Goal: Use online tool/utility: Utilize a website feature to perform a specific function

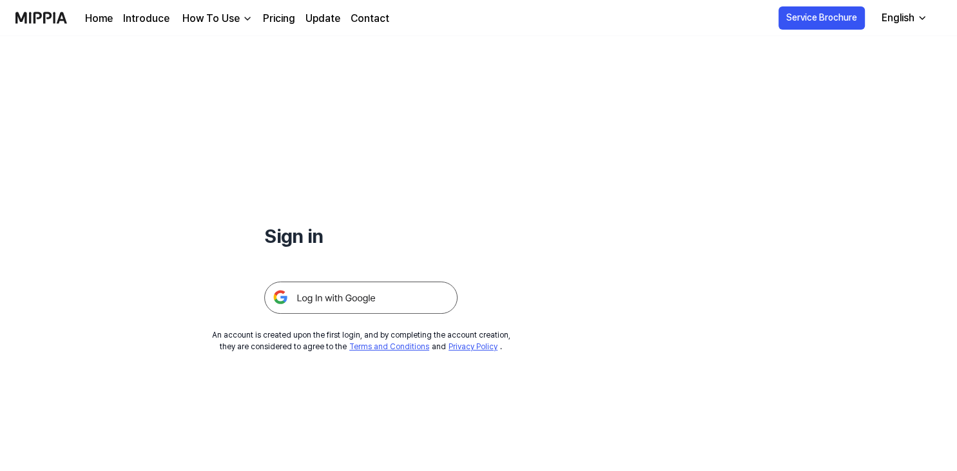
click at [367, 298] on img at bounding box center [360, 298] width 193 height 32
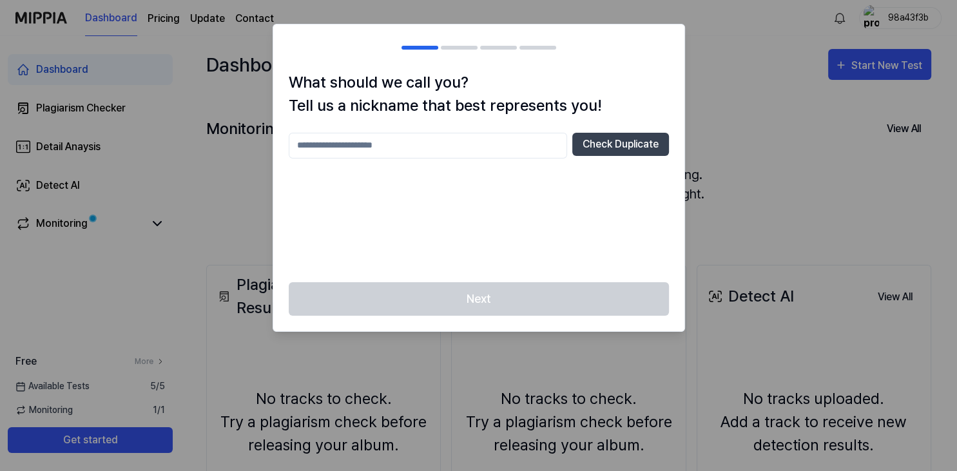
click at [438, 143] on input "text" at bounding box center [428, 146] width 278 height 26
type input "***"
click at [610, 150] on button "Check Duplicate" at bounding box center [620, 144] width 97 height 23
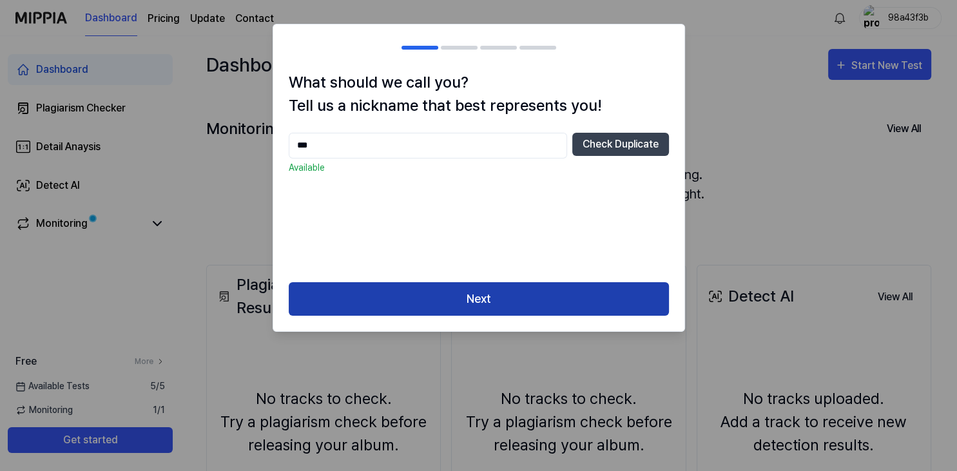
click at [501, 300] on button "Next" at bounding box center [479, 299] width 380 height 34
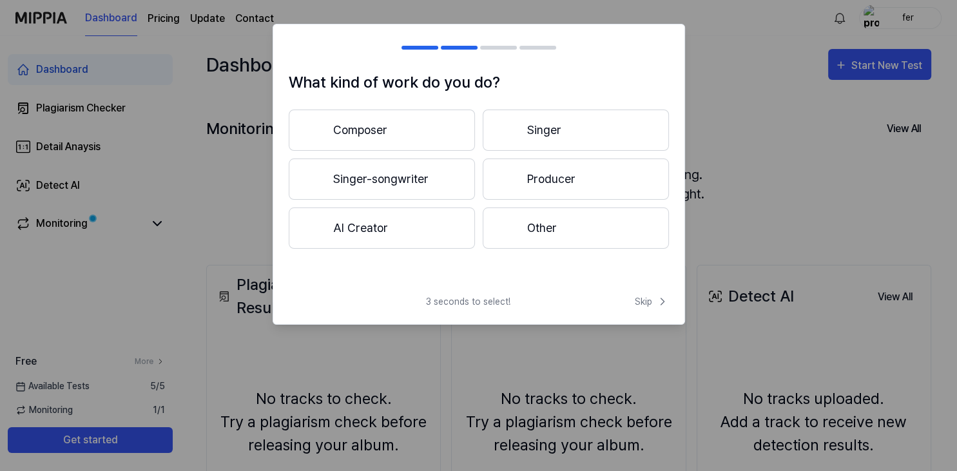
click at [427, 237] on button "AI Creator" at bounding box center [382, 228] width 186 height 41
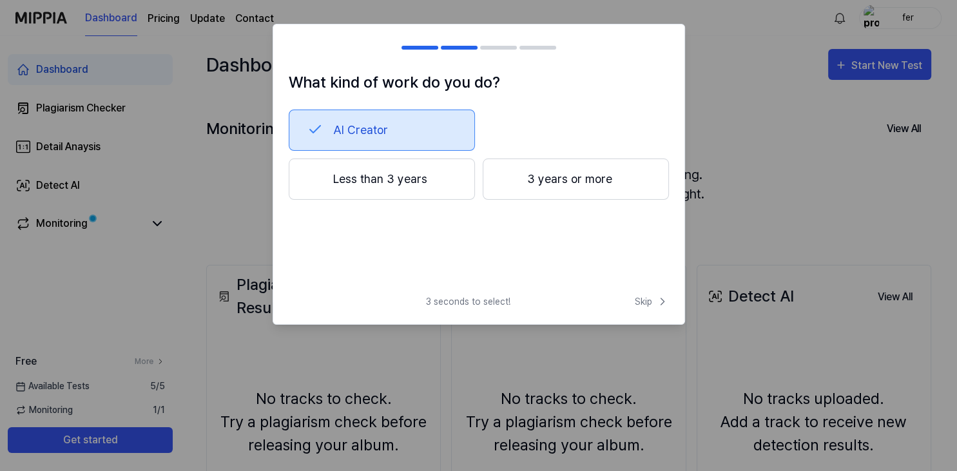
click at [378, 184] on button "Less than 3 years" at bounding box center [382, 179] width 186 height 41
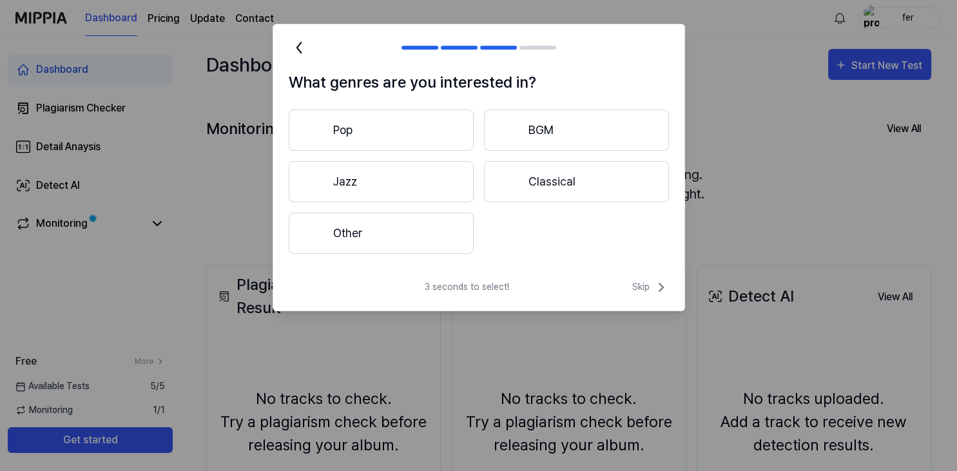
click at [354, 136] on button "Pop" at bounding box center [381, 130] width 185 height 41
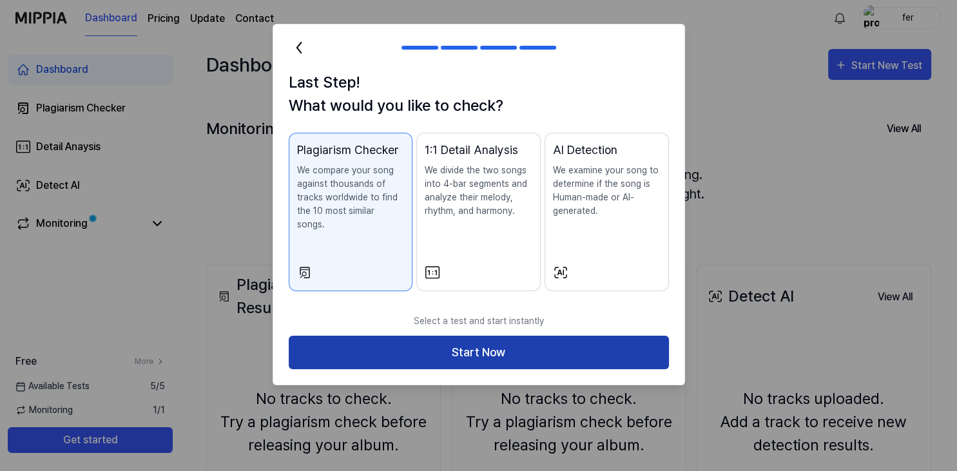
click at [483, 337] on button "Start Now" at bounding box center [479, 353] width 380 height 34
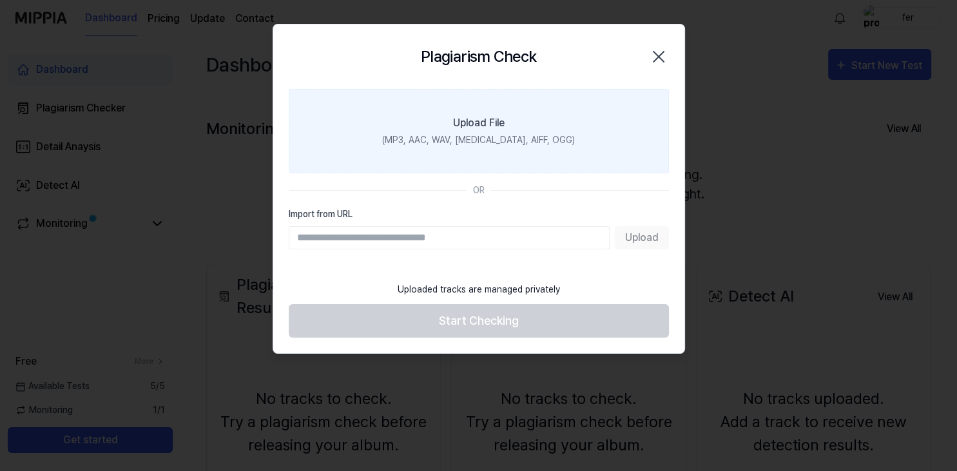
click at [485, 137] on div "(MP3, AAC, WAV, [MEDICAL_DATA], AIFF, OGG)" at bounding box center [478, 140] width 193 height 14
click at [0, 0] on input "Upload File (MP3, AAC, WAV, [MEDICAL_DATA], AIFF, OGG)" at bounding box center [0, 0] width 0 height 0
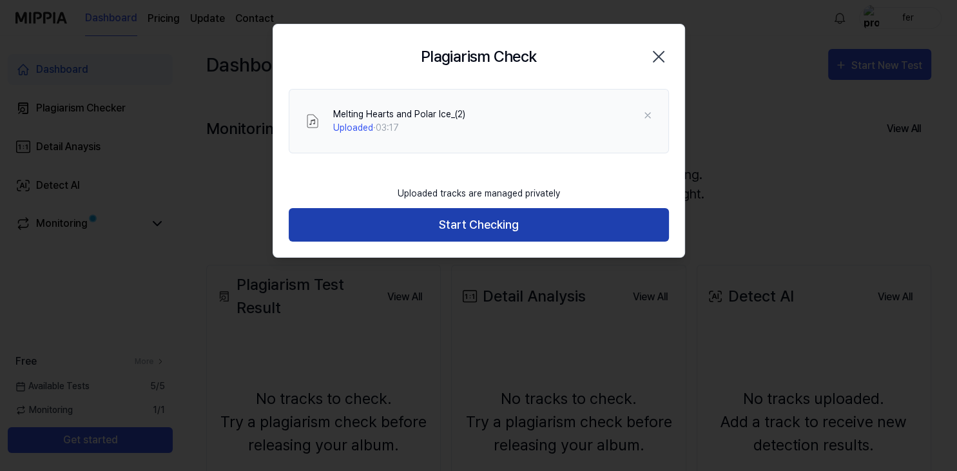
click at [490, 225] on button "Start Checking" at bounding box center [479, 225] width 380 height 34
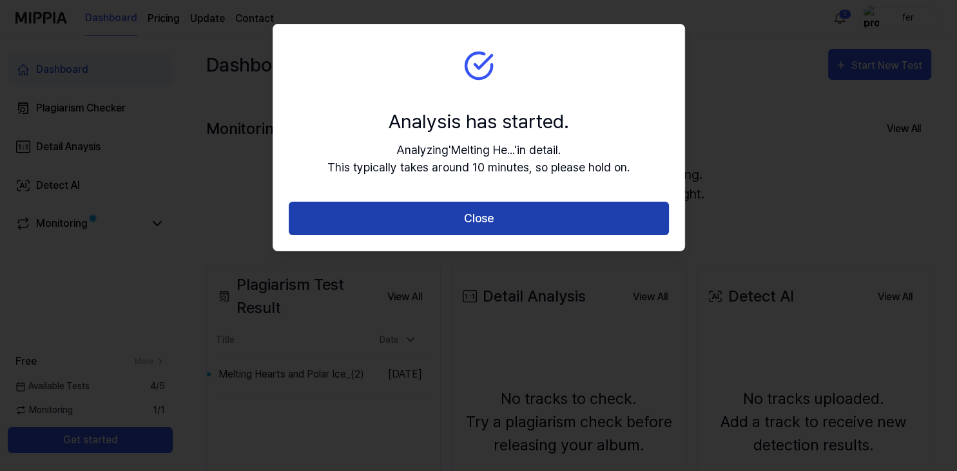
click at [507, 226] on button "Close" at bounding box center [479, 219] width 380 height 34
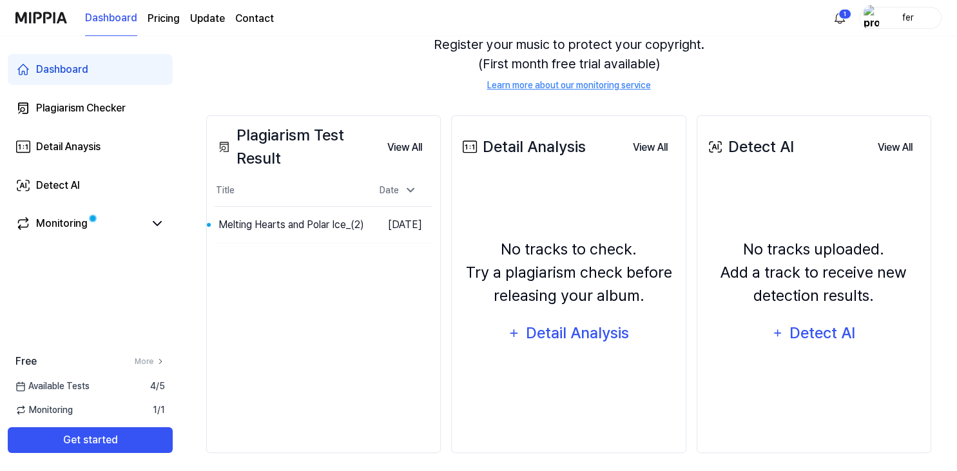
scroll to position [157, 0]
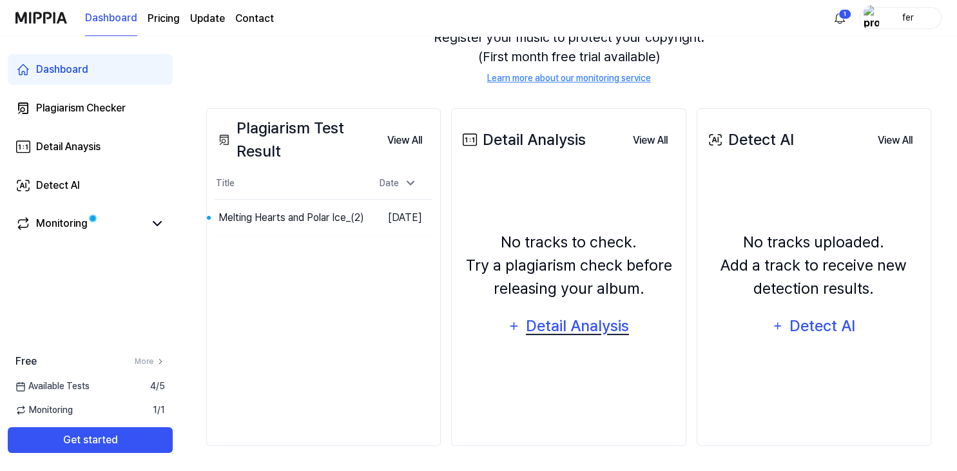
click at [584, 331] on div "Detail Analysis" at bounding box center [577, 326] width 105 height 24
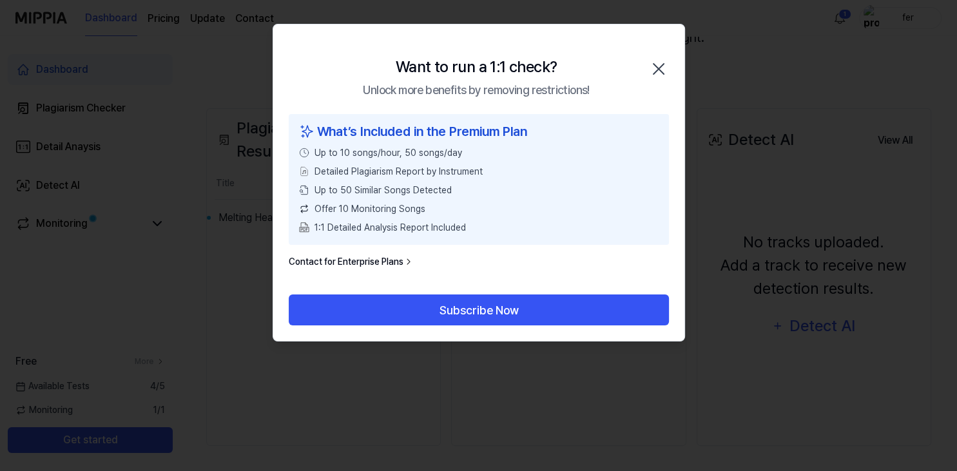
click at [659, 66] on icon "button" at bounding box center [658, 69] width 21 height 21
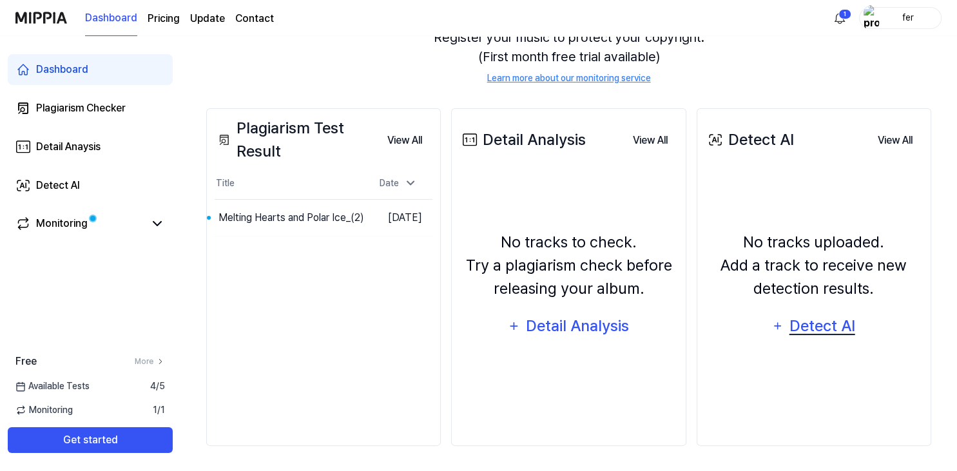
click at [798, 323] on div "Detect AI" at bounding box center [822, 326] width 69 height 24
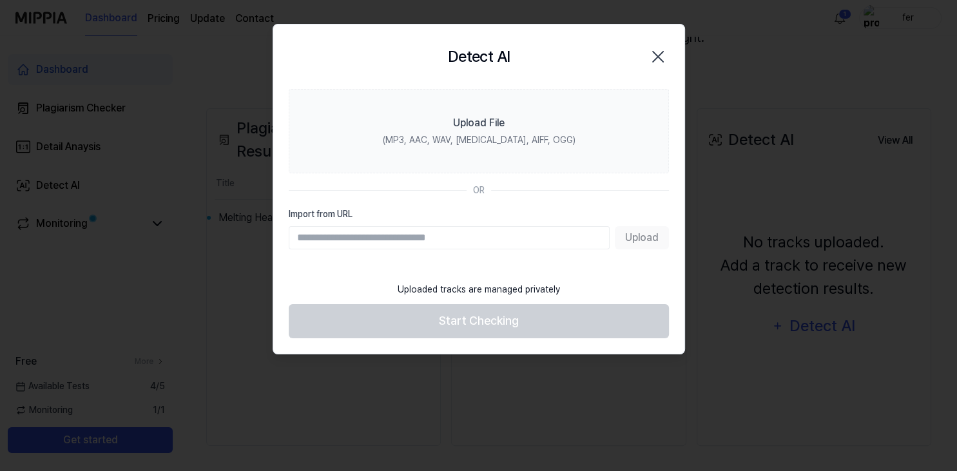
click at [651, 61] on icon "button" at bounding box center [658, 56] width 21 height 21
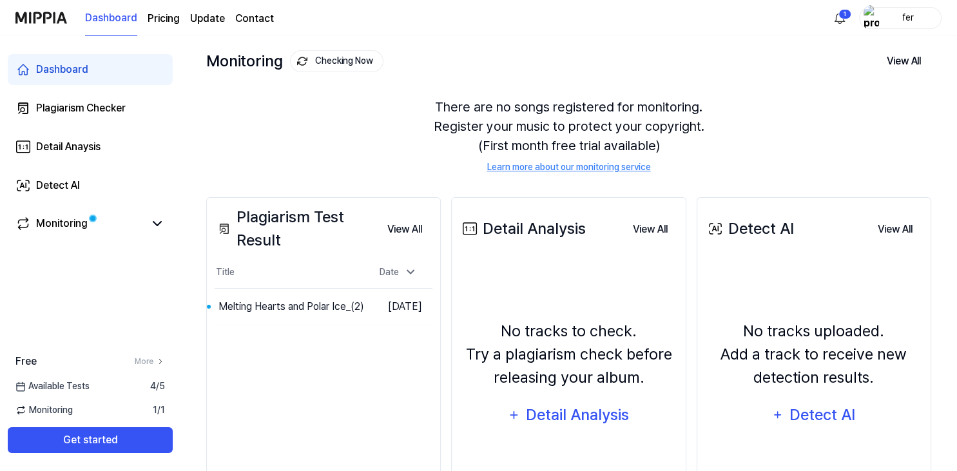
scroll to position [136, 0]
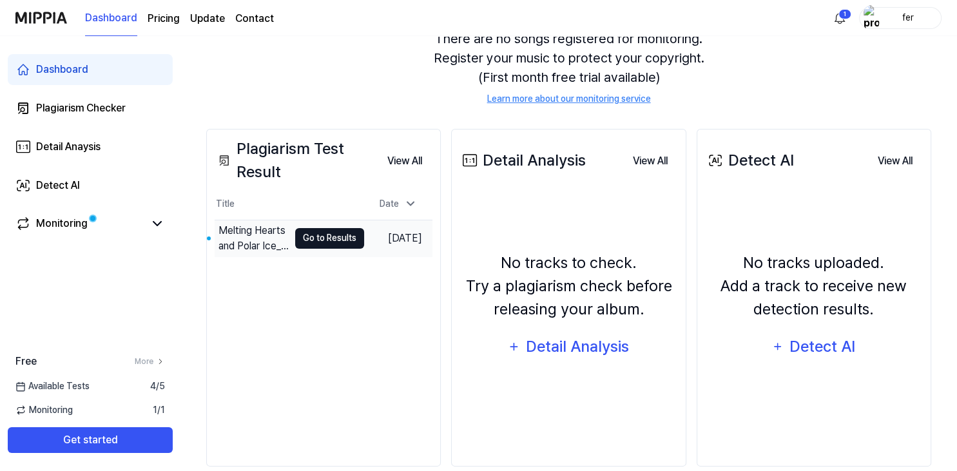
click at [307, 239] on button "Go to Results" at bounding box center [329, 238] width 69 height 21
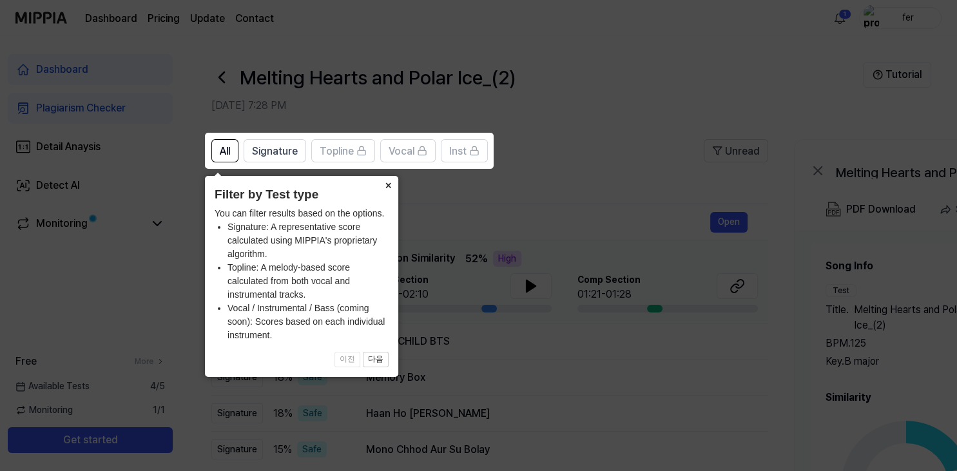
click at [391, 182] on button "×" at bounding box center [388, 185] width 21 height 18
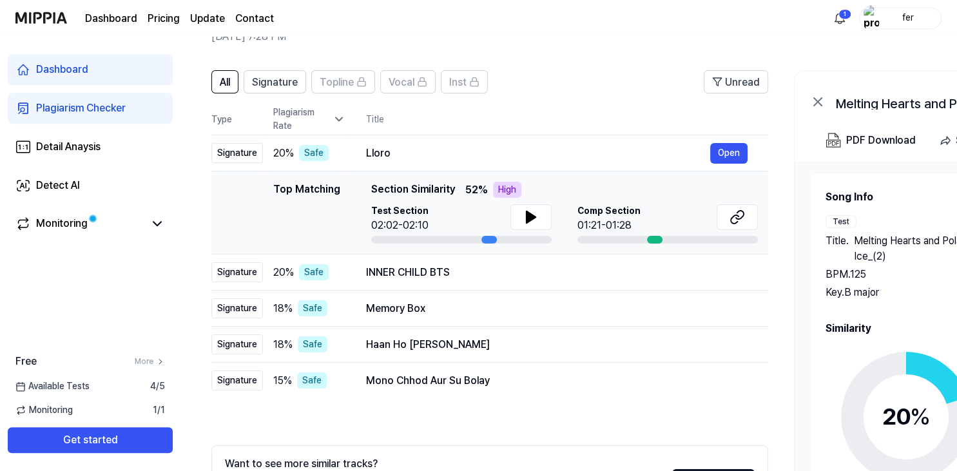
scroll to position [49, 0]
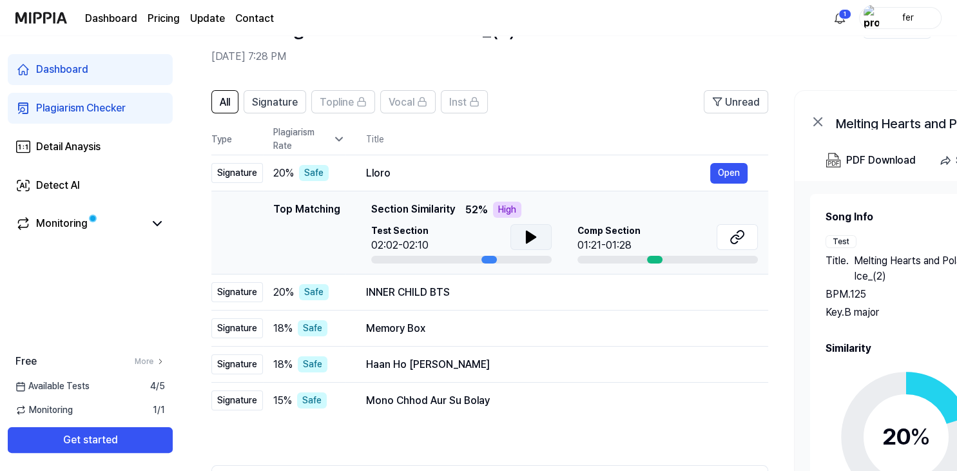
click at [532, 233] on icon at bounding box center [530, 236] width 15 height 15
click at [528, 235] on icon at bounding box center [528, 237] width 3 height 10
click at [730, 175] on button "Open" at bounding box center [728, 173] width 37 height 21
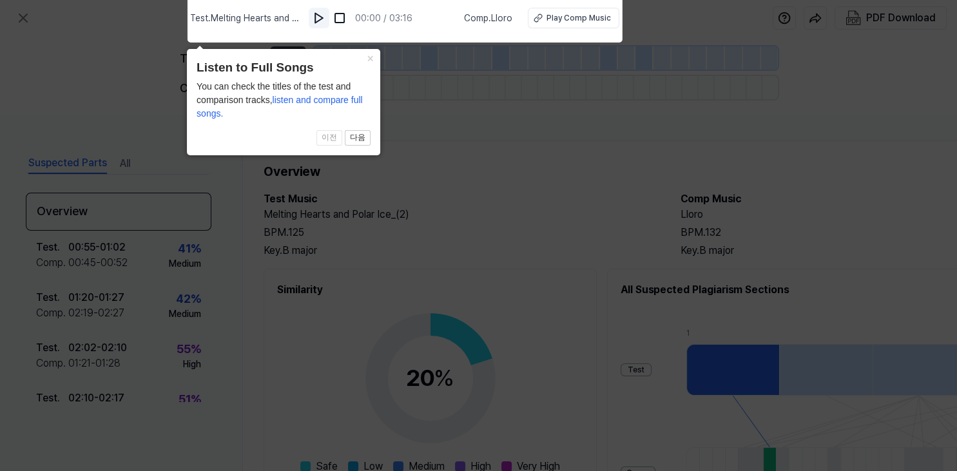
click at [324, 19] on img at bounding box center [319, 18] width 13 height 13
click at [321, 16] on img at bounding box center [319, 18] width 13 height 13
click at [368, 58] on button "×" at bounding box center [370, 58] width 21 height 18
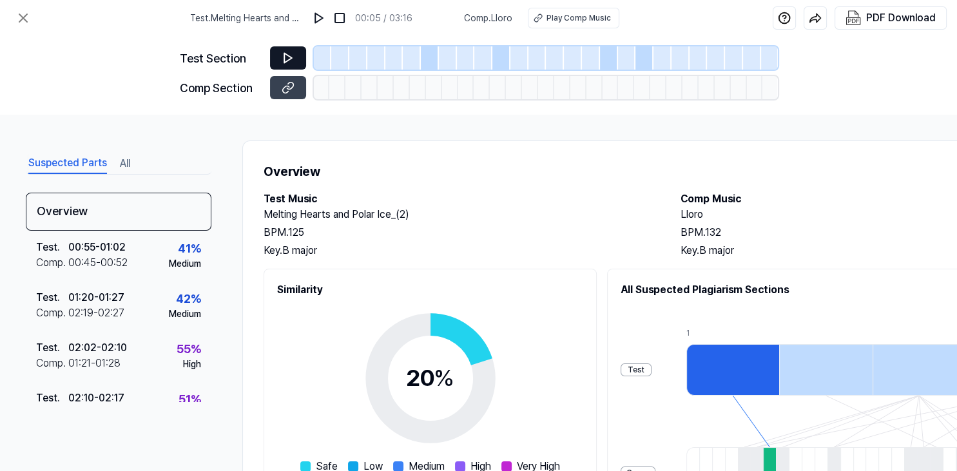
click at [295, 50] on button at bounding box center [288, 57] width 36 height 23
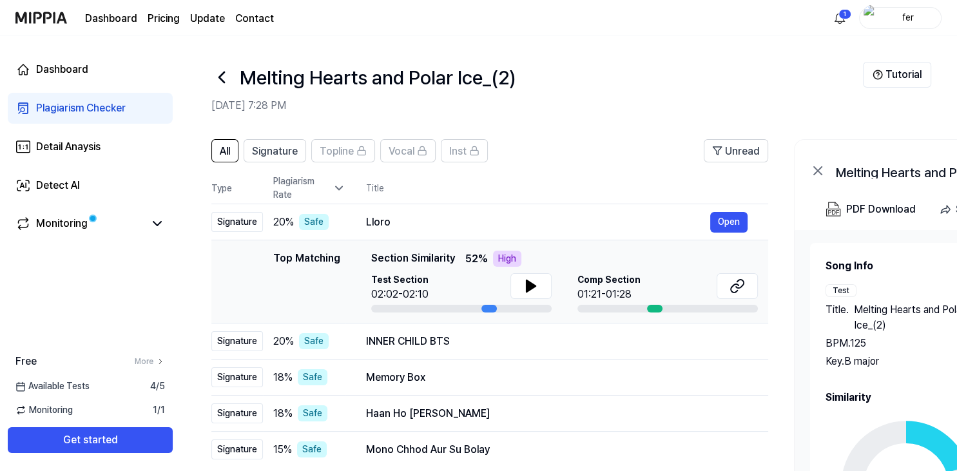
scroll to position [49, 0]
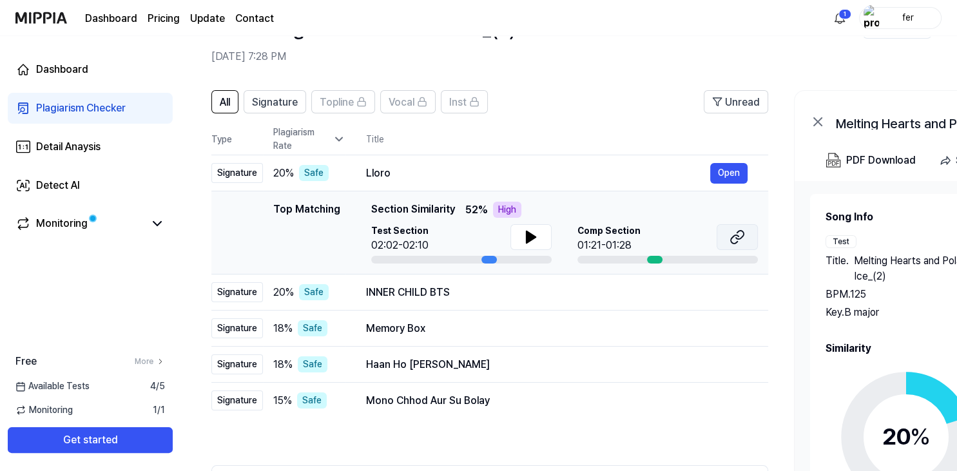
click at [747, 239] on button at bounding box center [737, 237] width 41 height 26
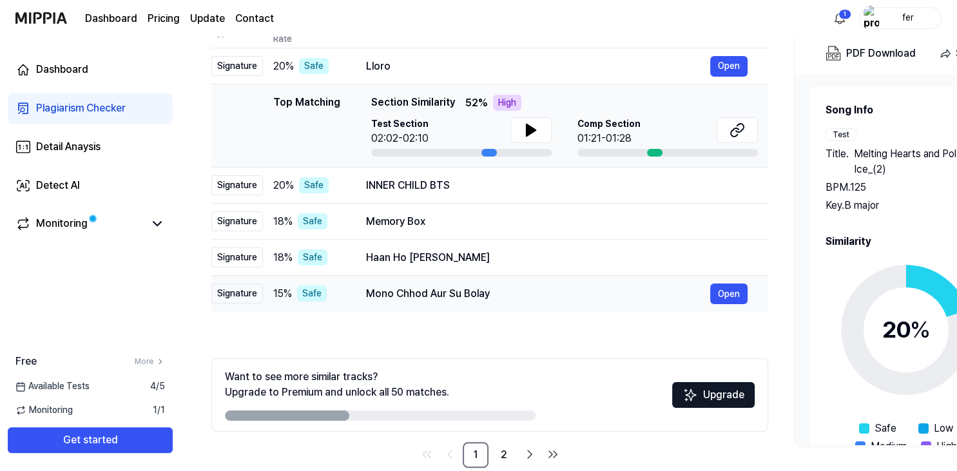
scroll to position [178, 0]
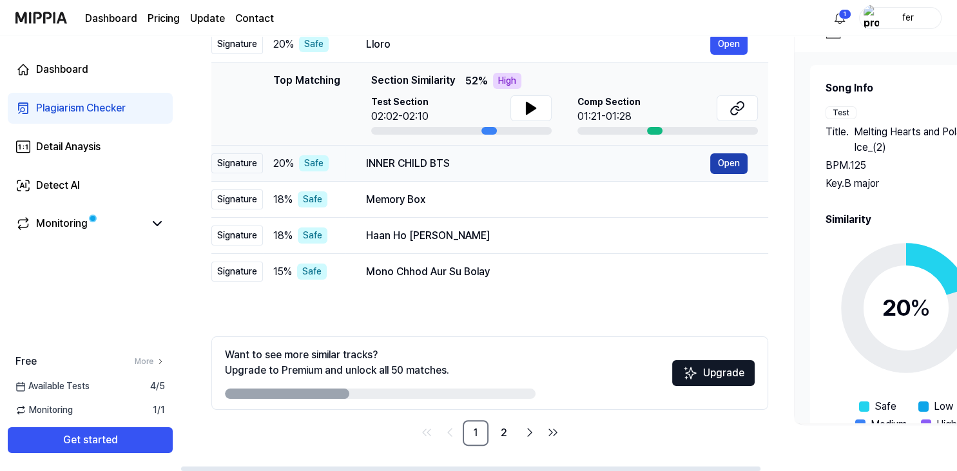
click at [737, 164] on button "Open" at bounding box center [728, 163] width 37 height 21
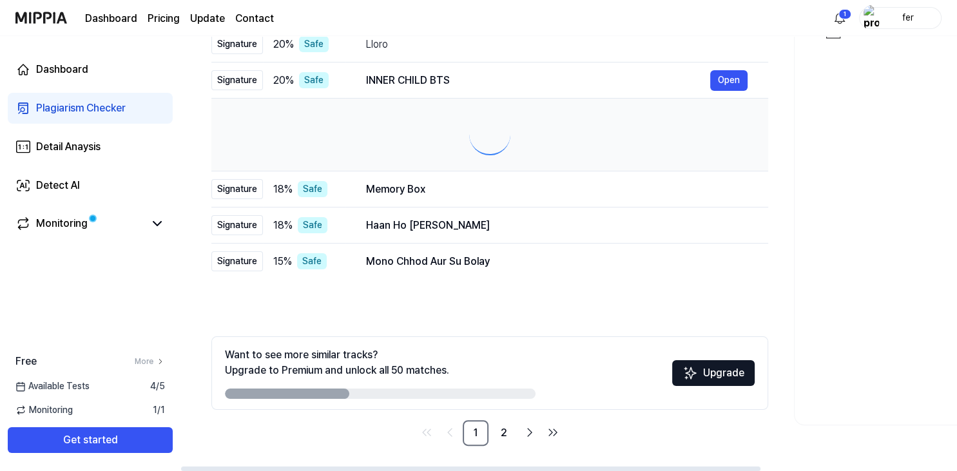
scroll to position [0, 0]
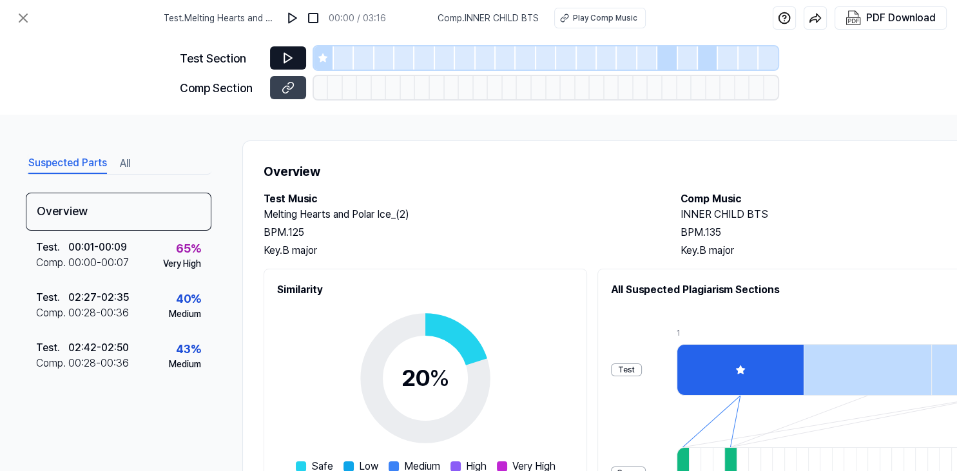
click at [293, 57] on icon at bounding box center [288, 58] width 13 height 13
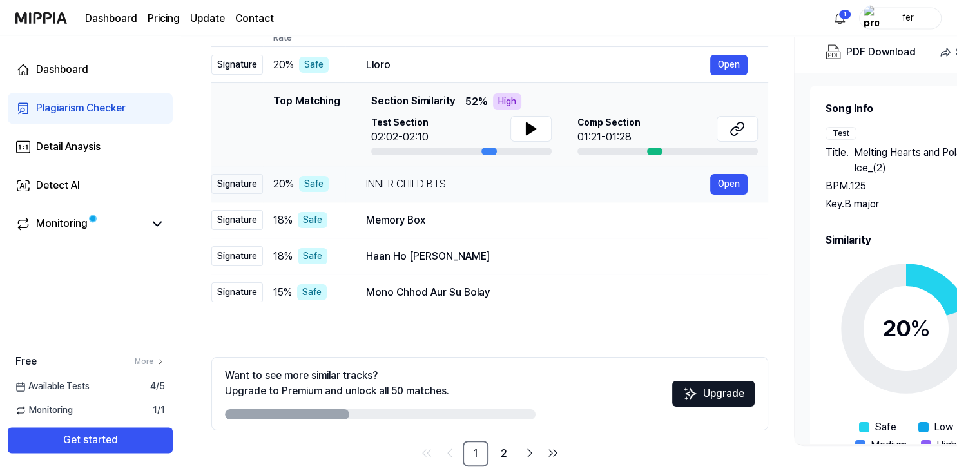
scroll to position [178, 0]
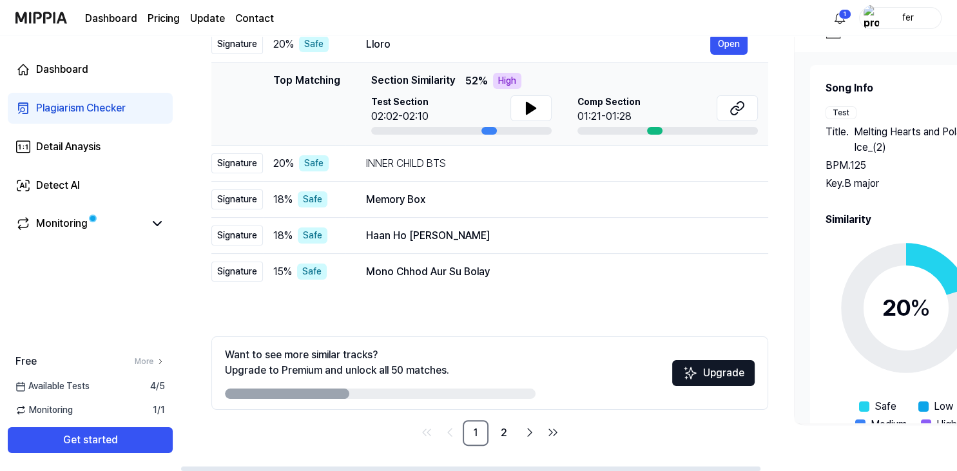
click at [706, 365] on button "Upgrade" at bounding box center [713, 373] width 82 height 26
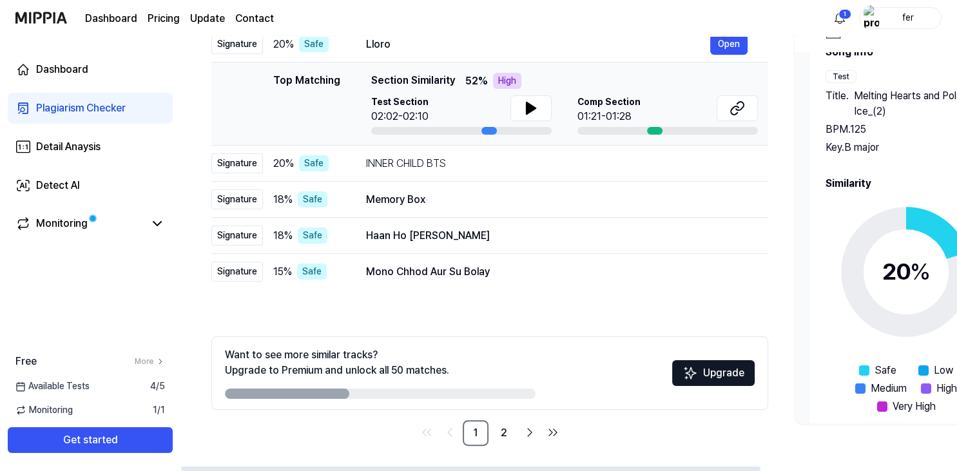
scroll to position [55, 0]
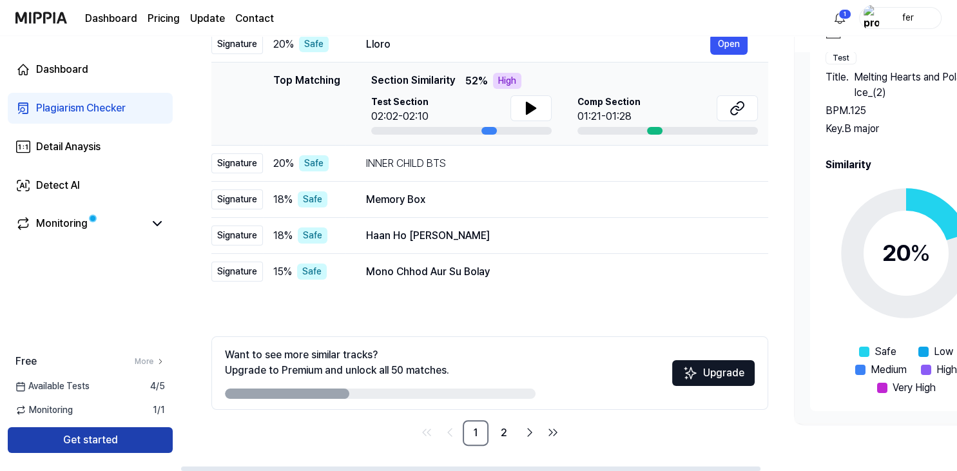
click at [134, 451] on button "Get started" at bounding box center [90, 440] width 165 height 26
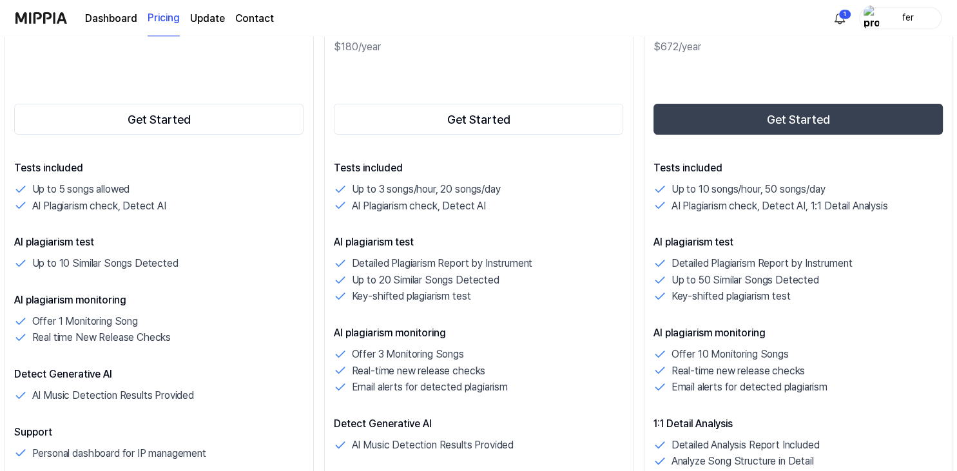
scroll to position [204, 0]
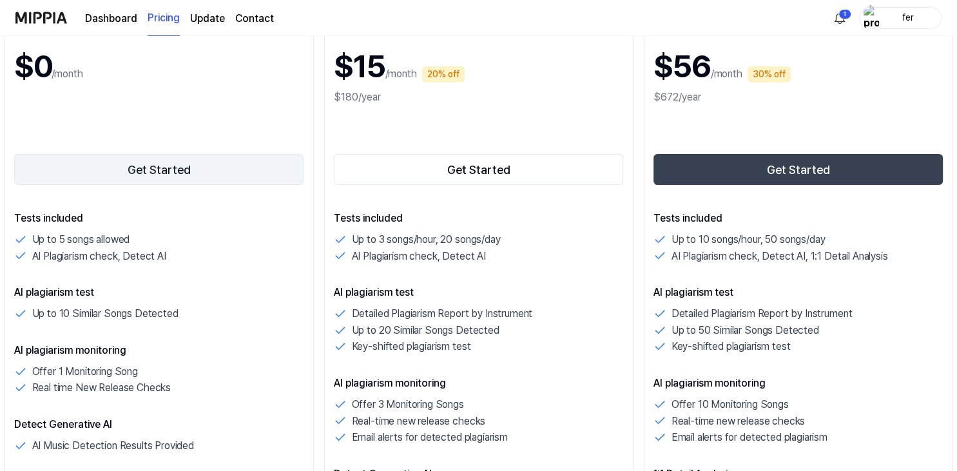
click at [155, 169] on button "Get Started" at bounding box center [159, 169] width 290 height 31
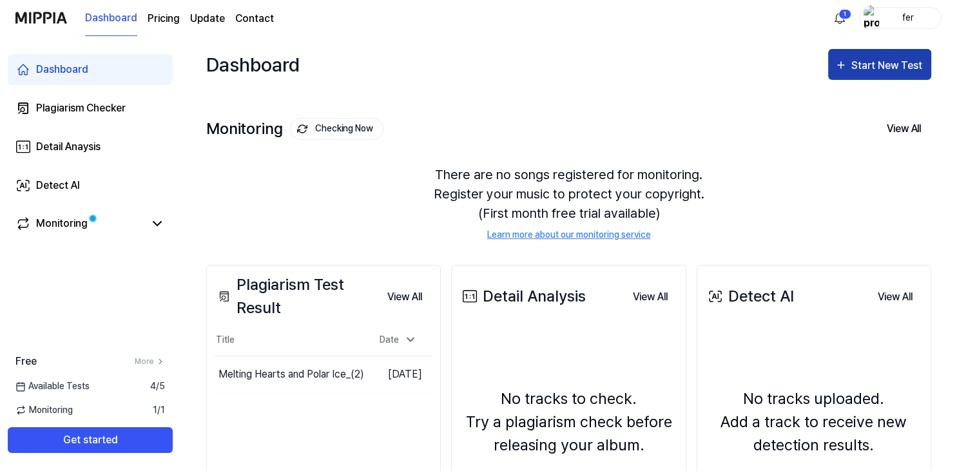
click at [860, 71] on div "Start New Test" at bounding box center [887, 65] width 73 height 17
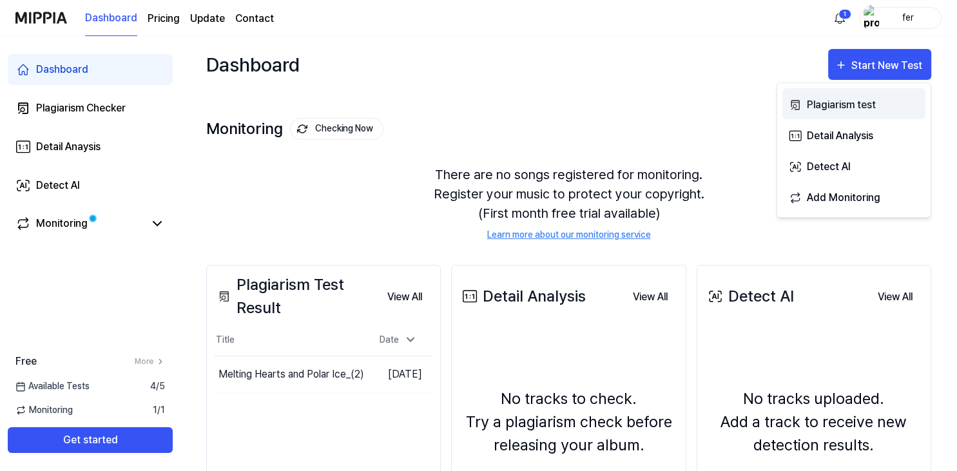
click at [844, 102] on div "Plagiarism test" at bounding box center [863, 105] width 112 height 17
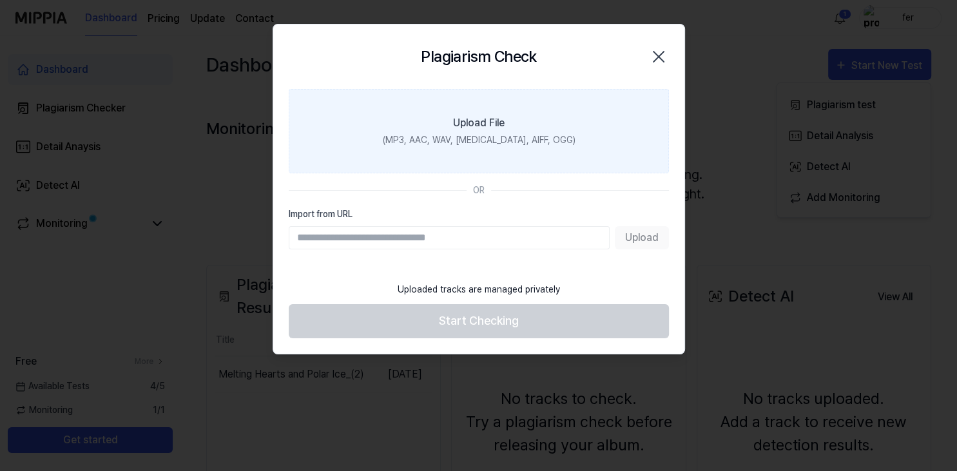
click at [504, 139] on div "(MP3, AAC, WAV, [MEDICAL_DATA], AIFF, OGG)" at bounding box center [478, 140] width 193 height 14
click at [0, 0] on input "Upload File (MP3, AAC, WAV, [MEDICAL_DATA], AIFF, OGG)" at bounding box center [0, 0] width 0 height 0
